Goal: Navigation & Orientation: Find specific page/section

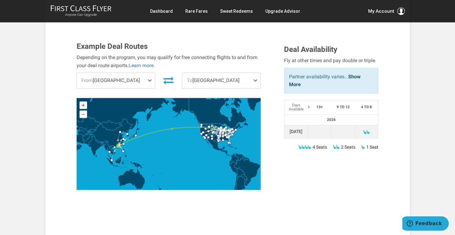
scroll to position [197, 0]
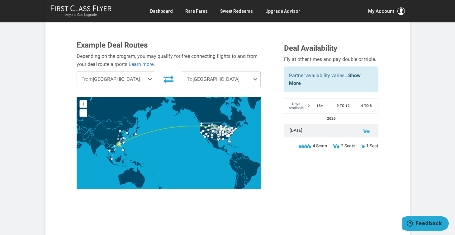
click at [150, 72] on span at bounding box center [150, 80] width 7 height 16
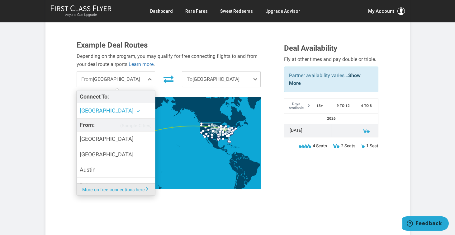
click at [150, 72] on span at bounding box center [150, 80] width 7 height 16
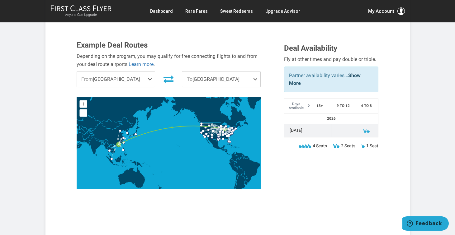
click at [150, 72] on span at bounding box center [150, 80] width 7 height 16
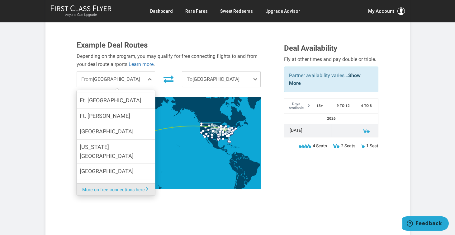
scroll to position [237, 0]
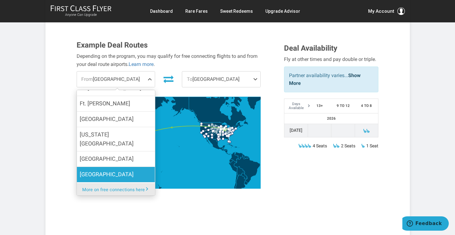
click at [117, 167] on label "Los Angeles" at bounding box center [116, 174] width 78 height 15
click at [0, 0] on input "Los Angeles" at bounding box center [0, 0] width 0 height 0
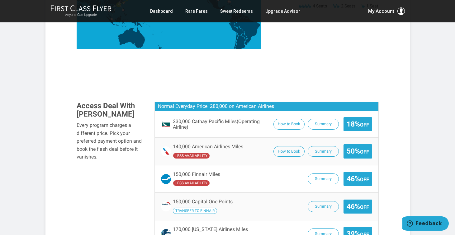
scroll to position [338, 0]
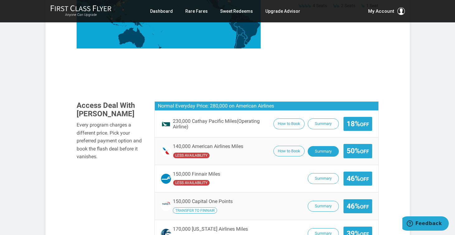
click at [319, 146] on button "Summary" at bounding box center [322, 151] width 31 height 11
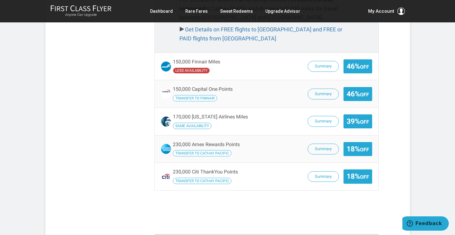
scroll to position [519, 0]
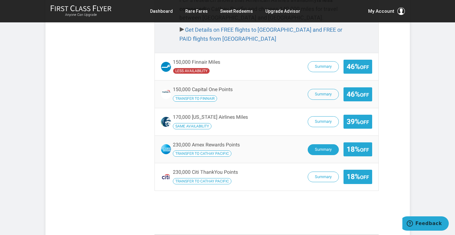
click at [316, 144] on button "Summary" at bounding box center [322, 149] width 31 height 11
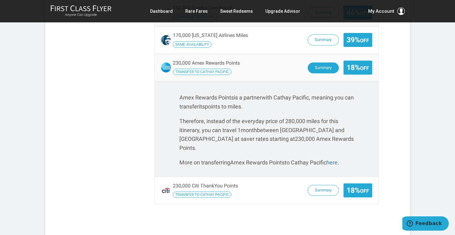
scroll to position [533, 0]
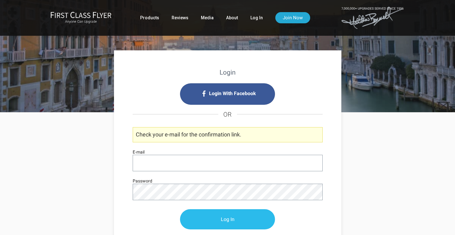
type input "[EMAIL_ADDRESS][DOMAIN_NAME]"
click at [226, 222] on input "Log In" at bounding box center [227, 220] width 95 height 20
click at [230, 216] on input "Log In" at bounding box center [227, 220] width 95 height 20
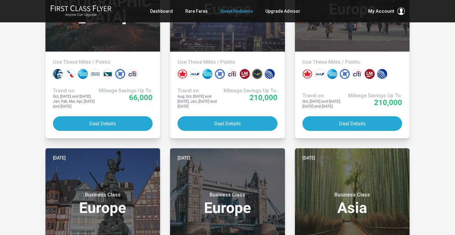
scroll to position [193, 0]
